Goal: Transaction & Acquisition: Purchase product/service

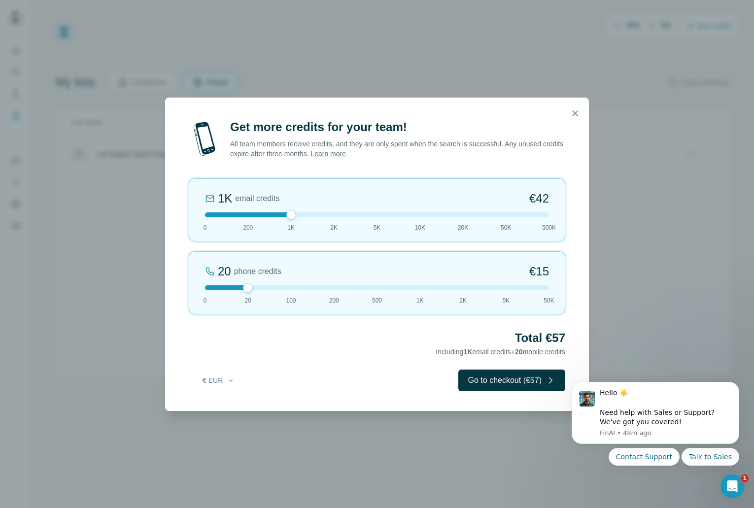
drag, startPoint x: 249, startPoint y: 215, endPoint x: 279, endPoint y: 222, distance: 31.3
click at [279, 222] on div "1K email credits €42 0 200 1K 2K 5K 10K 20K 50K 500K" at bounding box center [377, 209] width 376 height 63
drag, startPoint x: 265, startPoint y: 284, endPoint x: 177, endPoint y: 281, distance: 87.8
click at [134, 289] on div "Get more credits for your team! All team members receive credits, and they are …" at bounding box center [377, 254] width 754 height 508
click at [533, 387] on button "Go to checkout (€42)" at bounding box center [511, 381] width 107 height 22
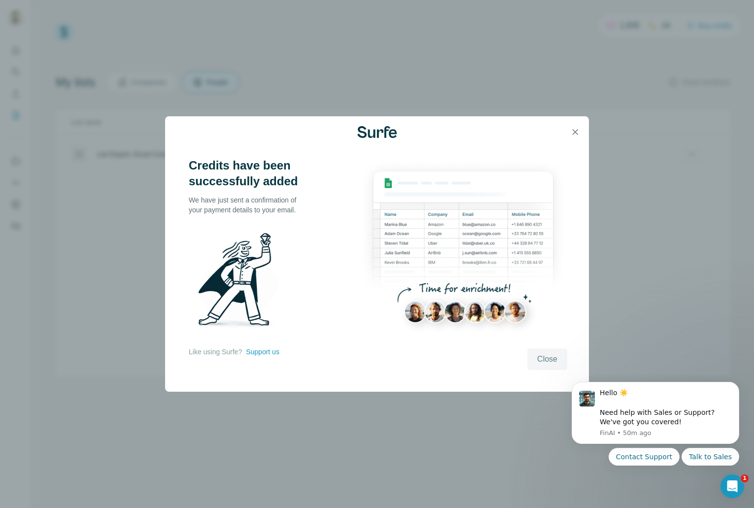
click at [531, 350] on button "Close" at bounding box center [547, 359] width 40 height 22
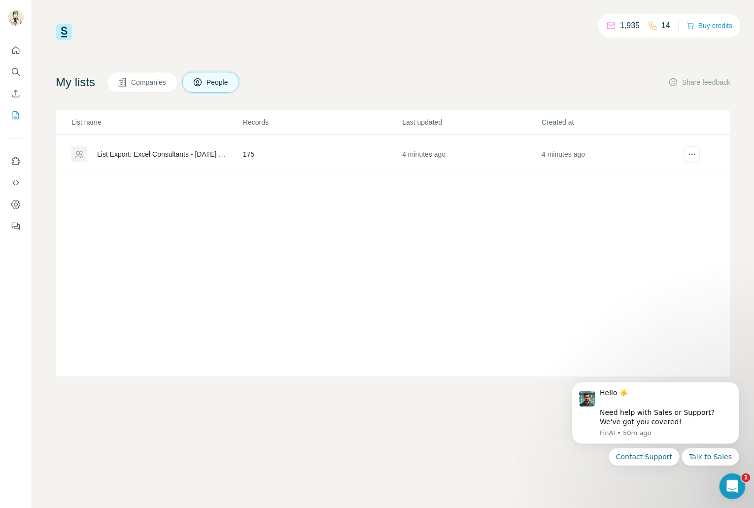
click at [736, 484] on icon "Open Intercom Messenger" at bounding box center [731, 485] width 16 height 16
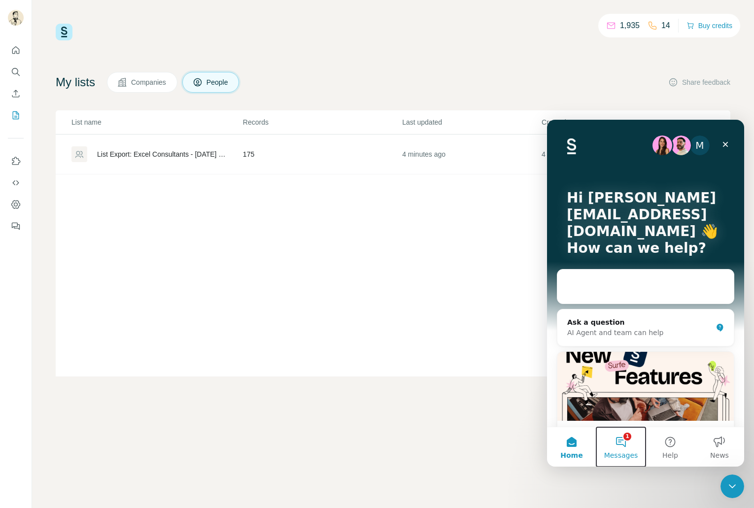
click at [613, 440] on button "1 Messages" at bounding box center [620, 446] width 49 height 39
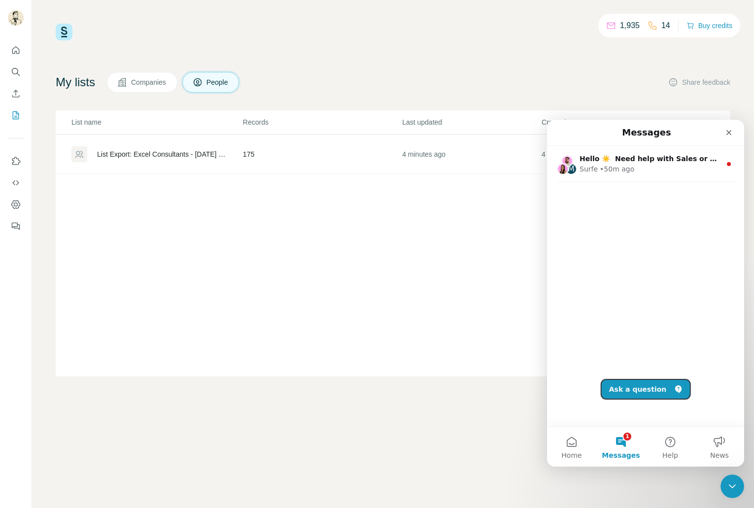
click at [645, 389] on button "Ask a question" at bounding box center [645, 389] width 89 height 20
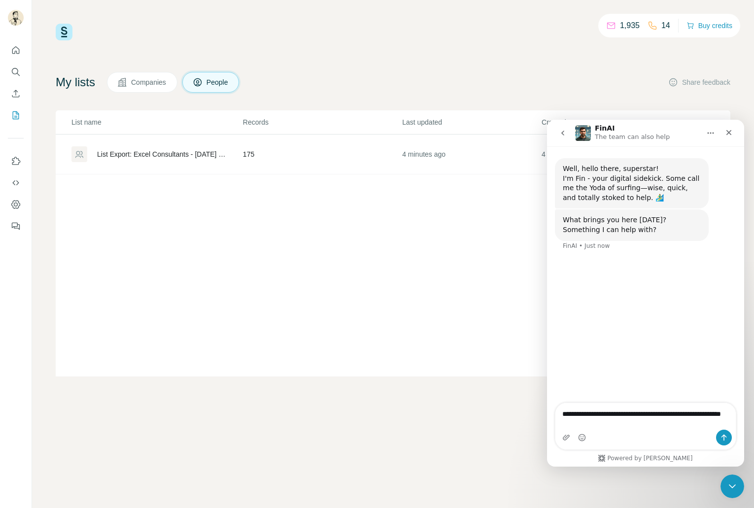
type textarea "**********"
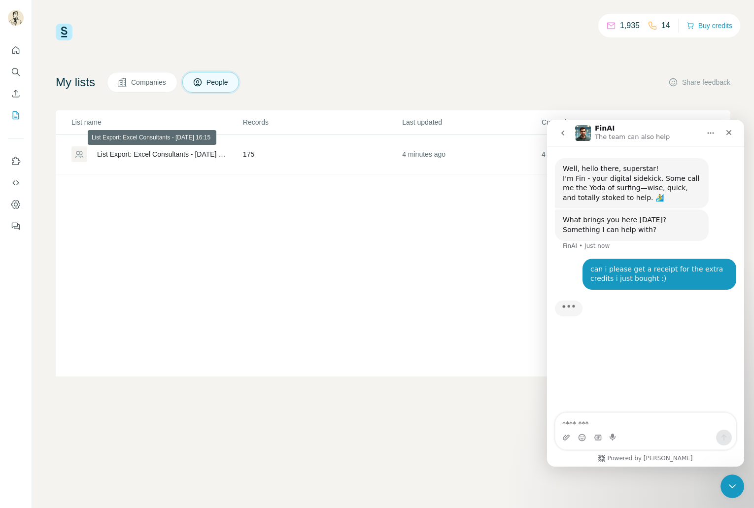
click at [185, 154] on div "List Export: Excel Consultants - [DATE] 16:15" at bounding box center [161, 154] width 129 height 10
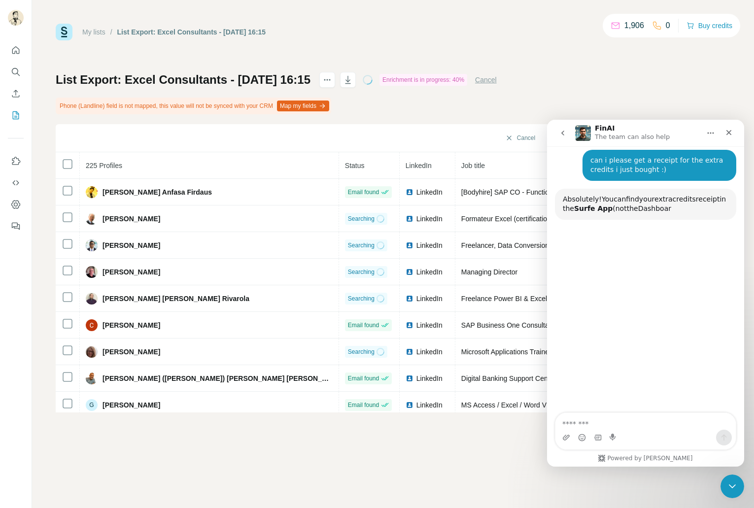
scroll to position [104, 0]
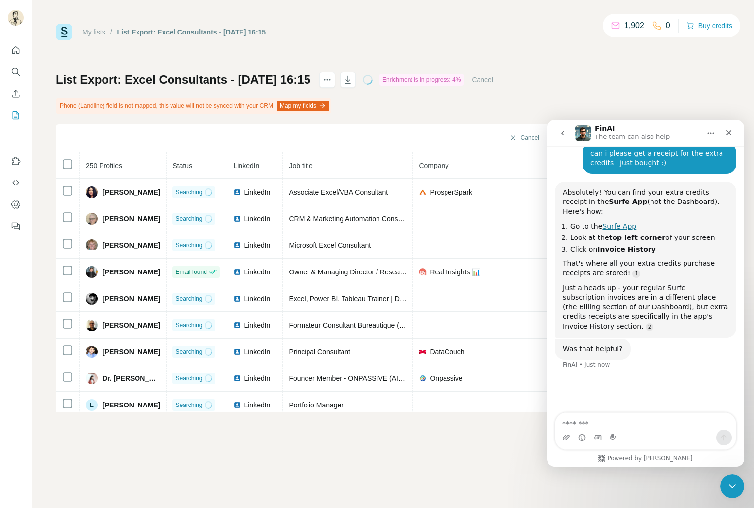
click at [624, 222] on link "Surfe App" at bounding box center [619, 226] width 34 height 8
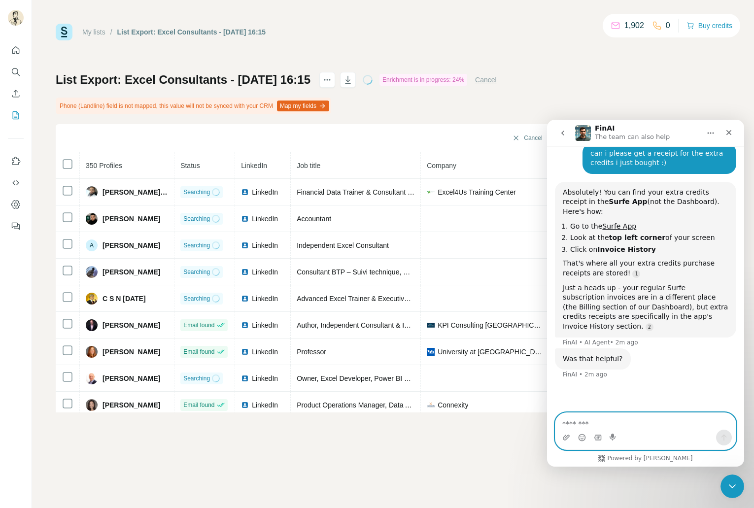
click at [614, 421] on textarea "Message…" at bounding box center [645, 421] width 180 height 17
type textarea "*****"
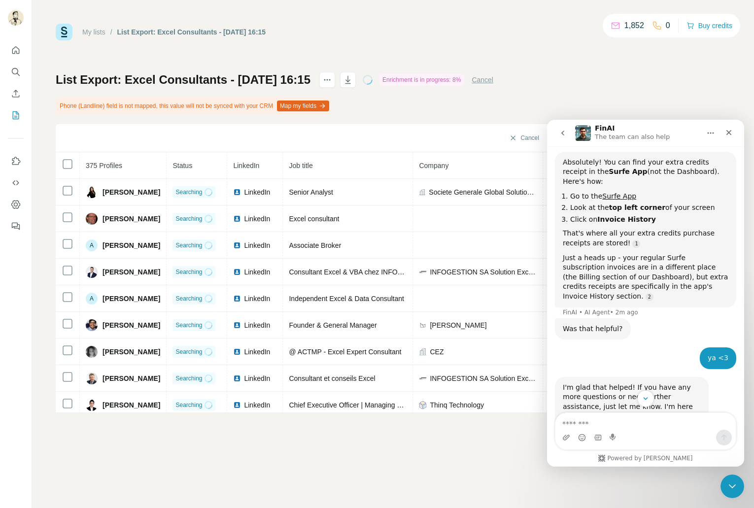
scroll to position [213, 0]
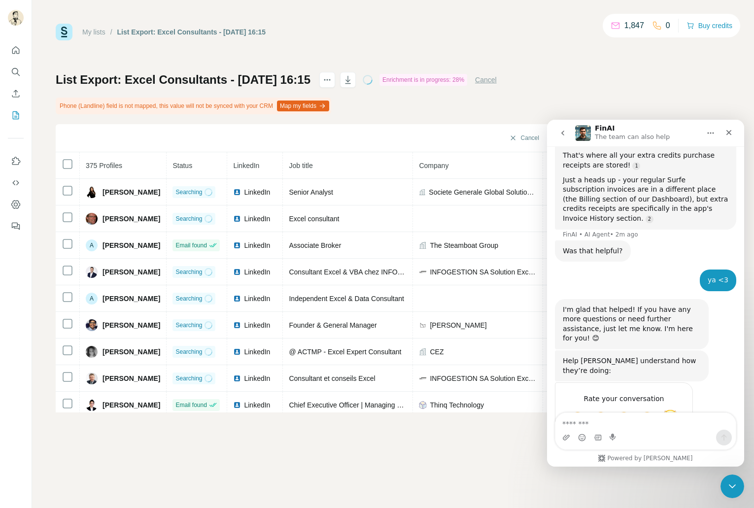
click at [671, 409] on span "Amazing" at bounding box center [670, 418] width 18 height 18
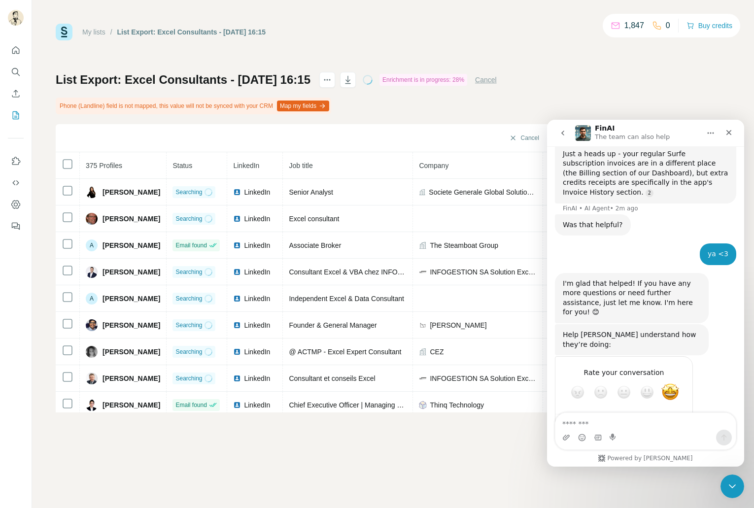
scroll to position [239, 0]
type textarea "**"
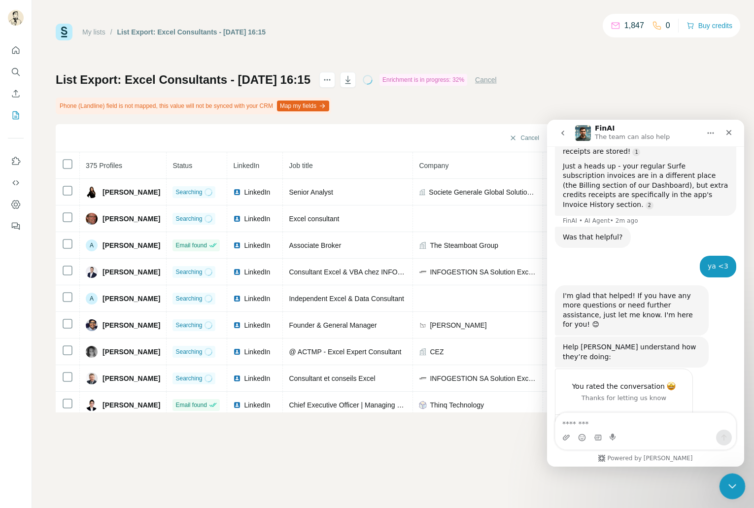
click at [731, 491] on div "Close Intercom Messenger" at bounding box center [731, 485] width 24 height 24
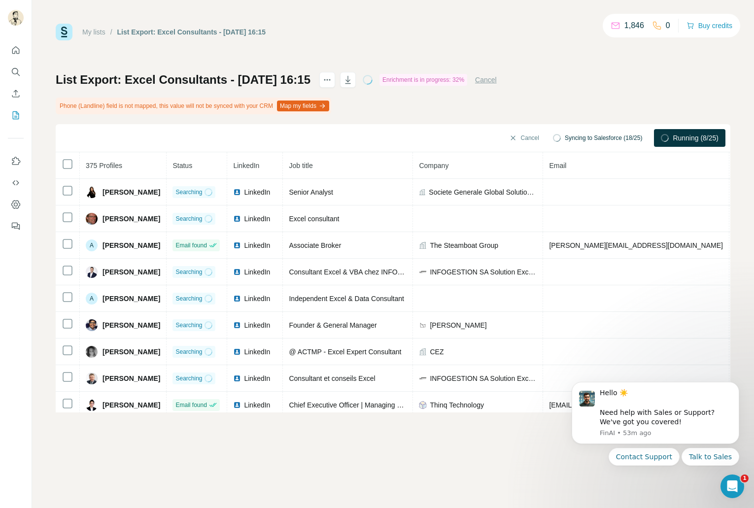
scroll to position [217, 0]
click at [734, 485] on icon "Open Intercom Messenger" at bounding box center [731, 485] width 16 height 16
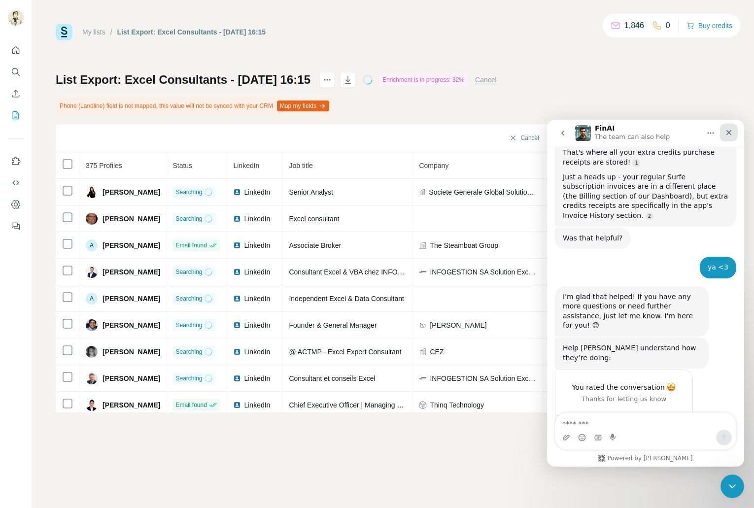
click at [728, 134] on icon "Close" at bounding box center [729, 133] width 8 height 8
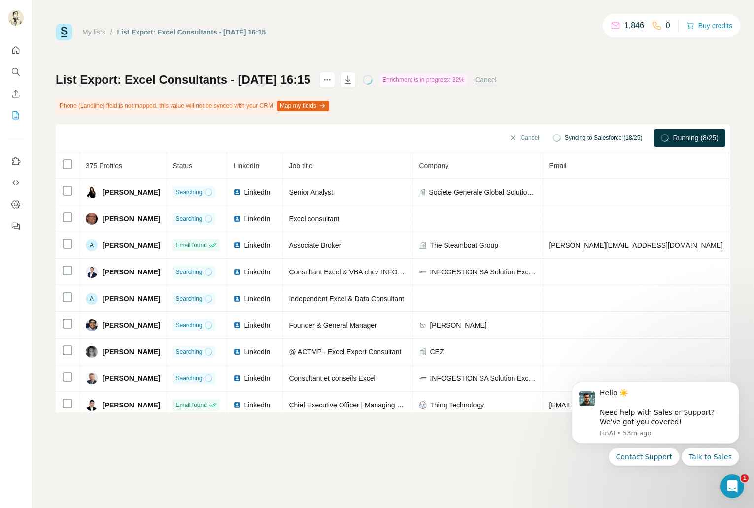
scroll to position [0, 0]
click at [729, 485] on icon "Open Intercom Messenger" at bounding box center [731, 485] width 16 height 16
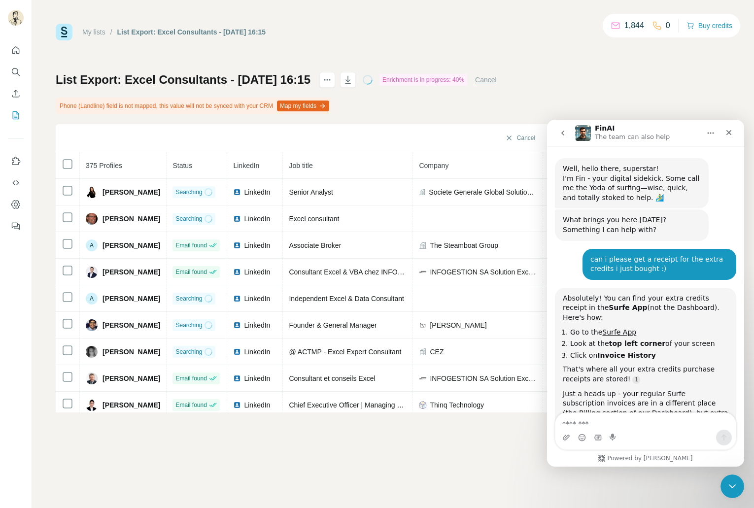
click at [557, 131] on button "go back" at bounding box center [562, 133] width 19 height 19
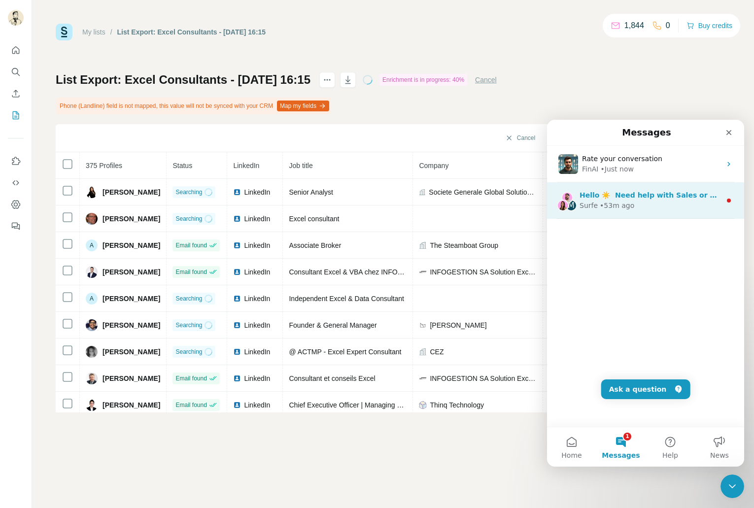
click at [645, 201] on div "Surfe • 53m ago" at bounding box center [649, 206] width 141 height 10
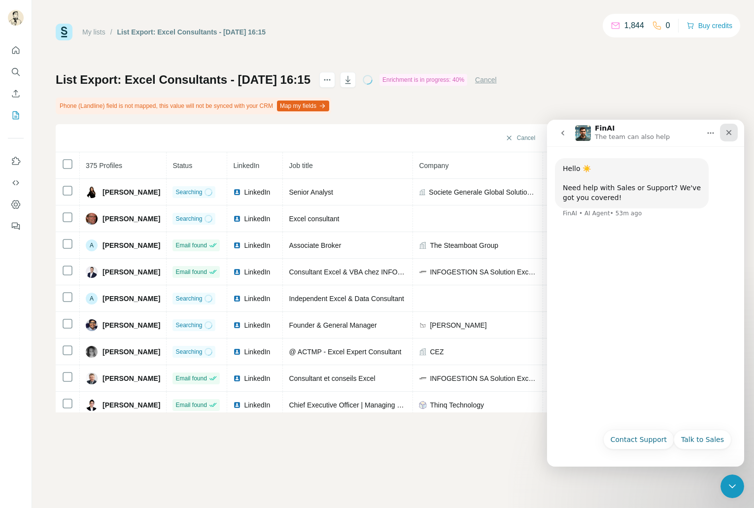
click at [731, 134] on icon "Close" at bounding box center [729, 133] width 8 height 8
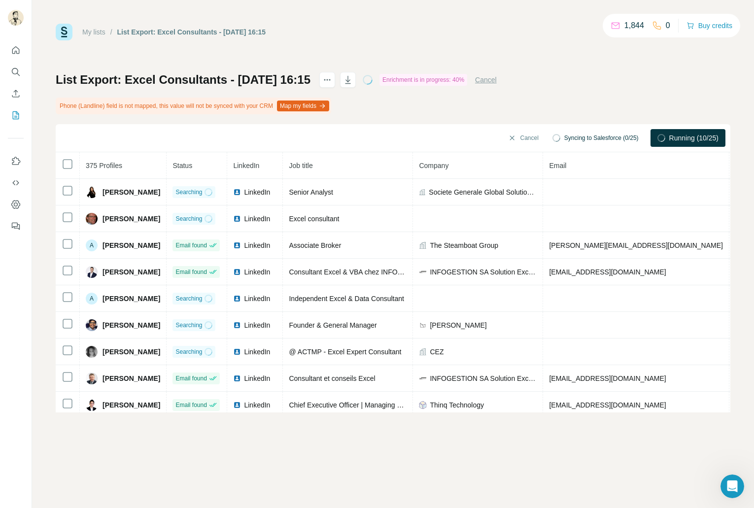
click at [437, 454] on div "My lists / List Export: Excel Consultants - [DATE] 16:15 1,844 0 Buy credits Li…" at bounding box center [393, 254] width 722 height 508
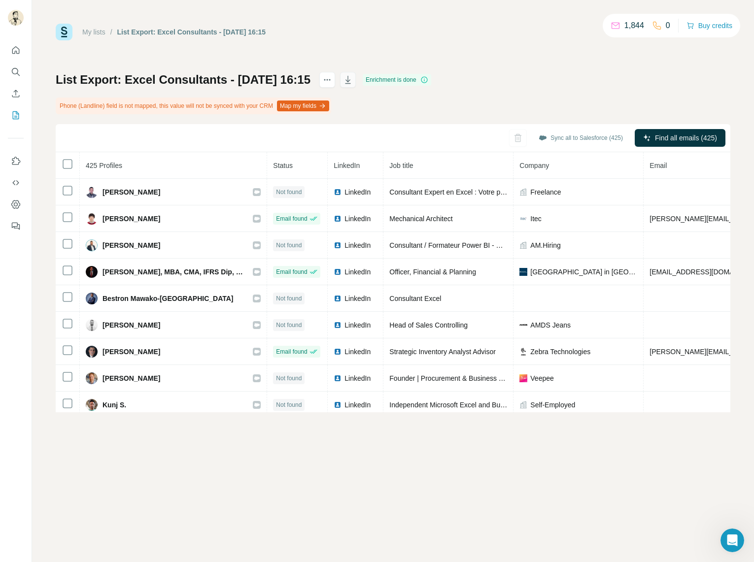
click at [353, 82] on icon "button" at bounding box center [348, 80] width 10 height 10
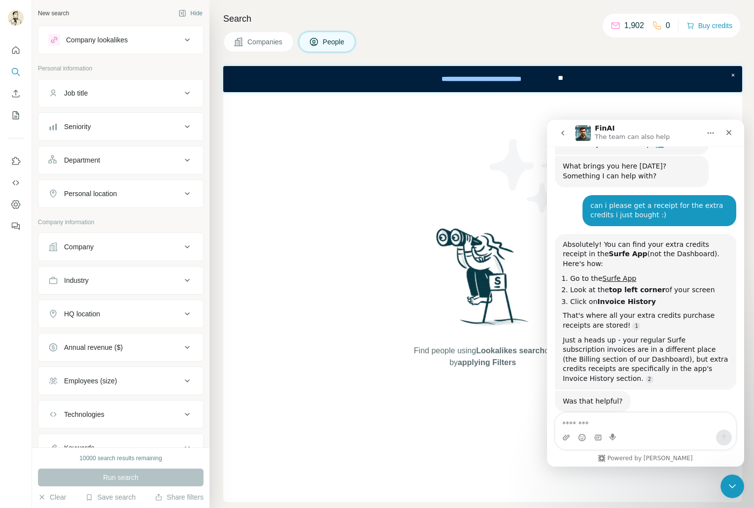
click at [181, 41] on icon at bounding box center [187, 40] width 12 height 12
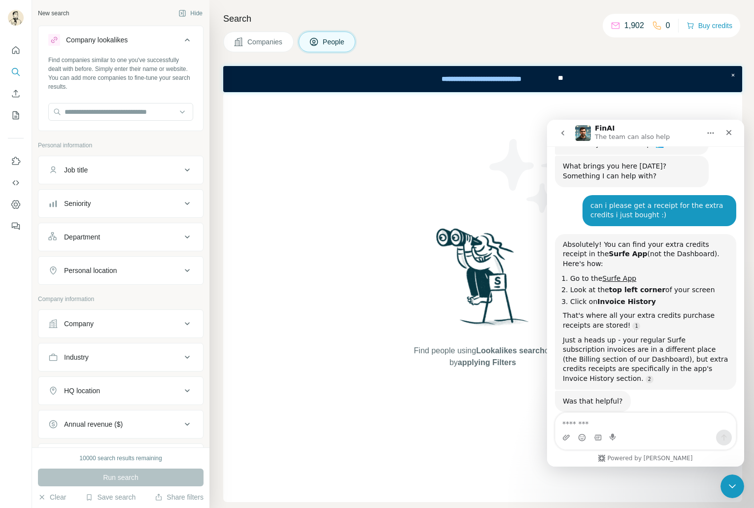
click at [181, 41] on icon at bounding box center [187, 40] width 12 height 12
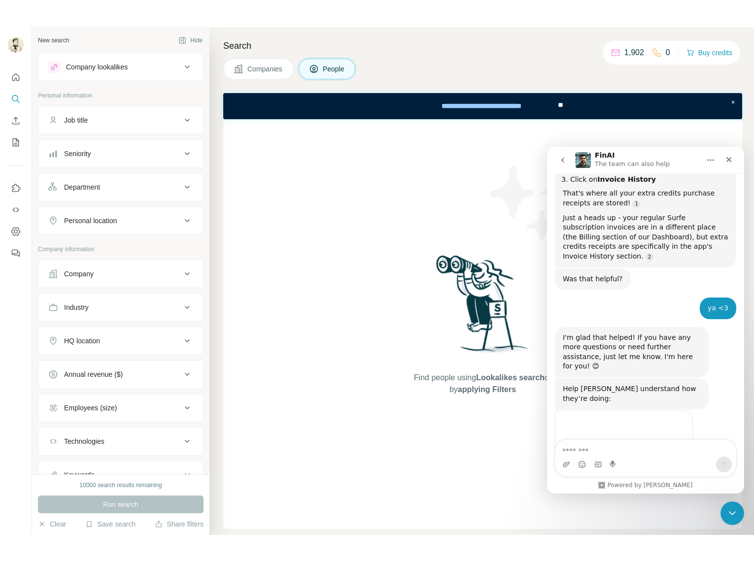
scroll to position [217, 0]
